Goal: Find specific page/section: Locate a particular part of the current website

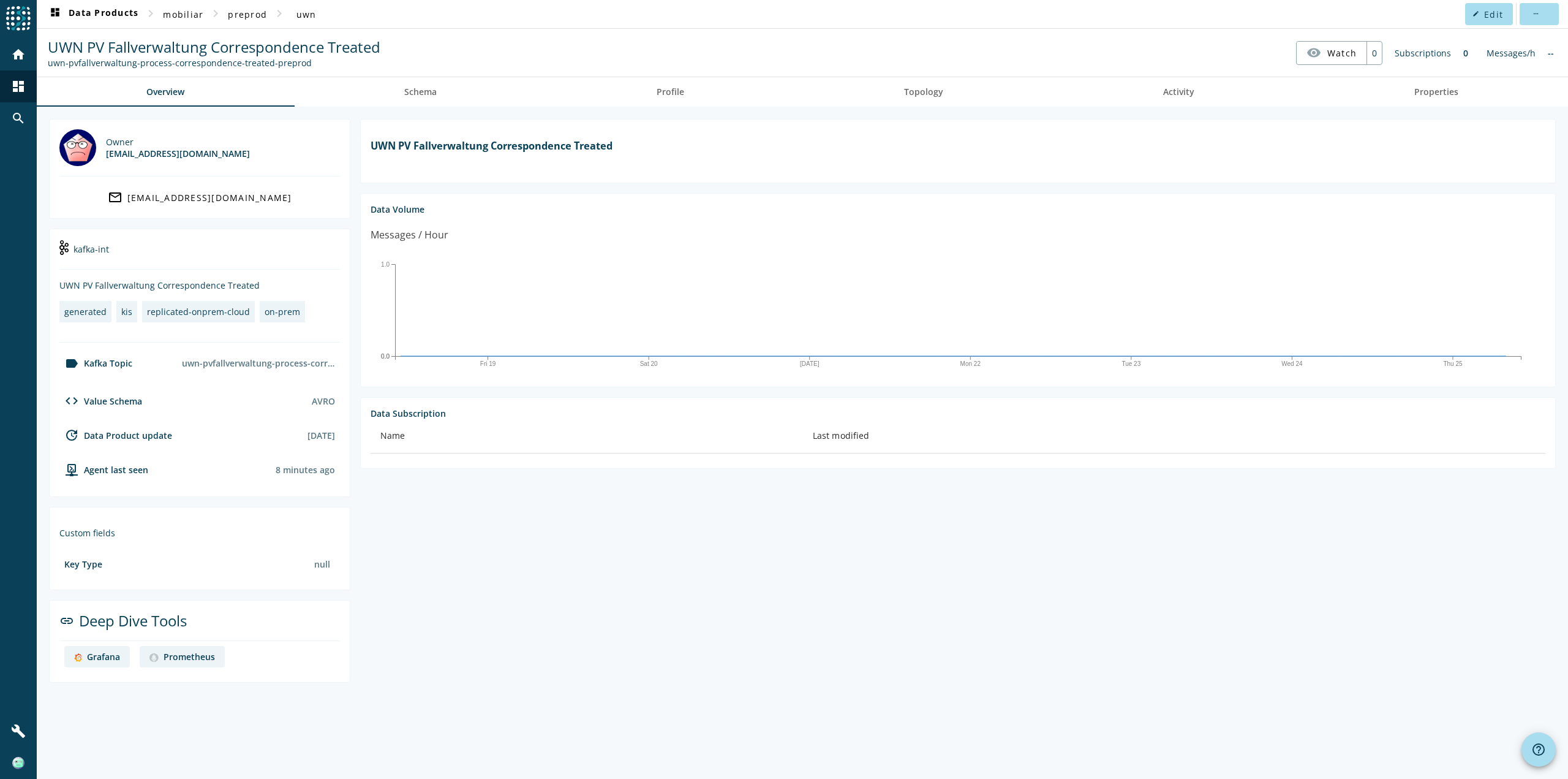
click at [89, 654] on div "Grafana" at bounding box center [103, 656] width 33 height 12
drag, startPoint x: 266, startPoint y: 60, endPoint x: 42, endPoint y: 71, distance: 224.3
click at [42, 71] on nav "UWN PV Fallverwaltung Correspondence Treated uwn-pvfallverwaltung-process-corre…" at bounding box center [802, 53] width 1521 height 38
copy div "uwn-pvfallverwaltung-process-correspondence-treated"
